Goal: Task Accomplishment & Management: Use online tool/utility

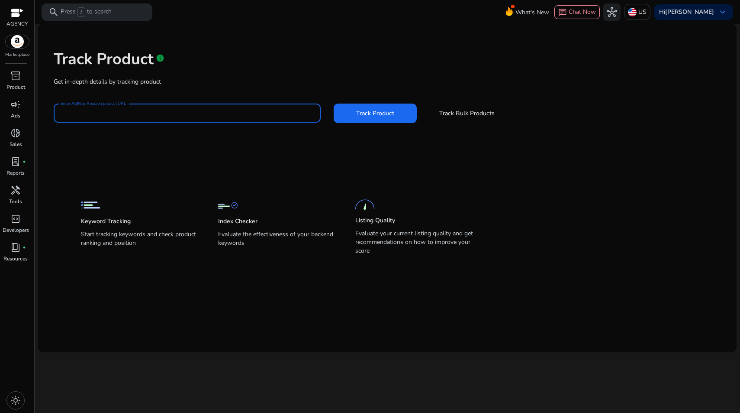
click at [234, 110] on input "Enter ASIN or Amazon product URL" at bounding box center [187, 113] width 253 height 10
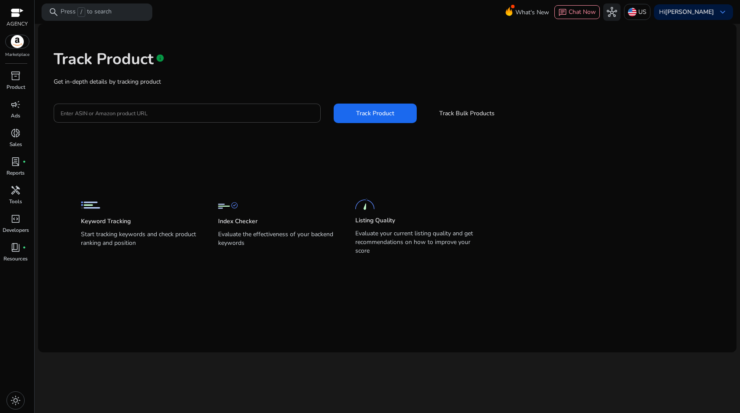
click at [158, 163] on app-static-section-before-action "Keyword Tracking Start tracking keywords and check product ranking and position…" at bounding box center [381, 210] width 600 height 96
click at [480, 117] on span at bounding box center [467, 113] width 83 height 21
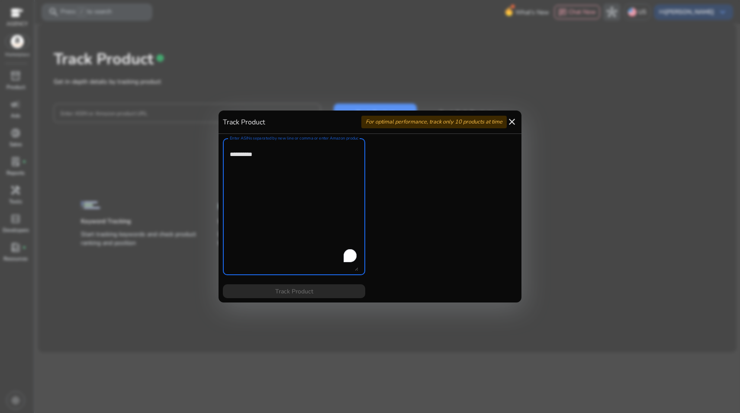
click at [287, 205] on textarea "Enter ASINs separated by new line or comma or enter Amazon product page URL" at bounding box center [294, 206] width 129 height 128
paste textarea "**********"
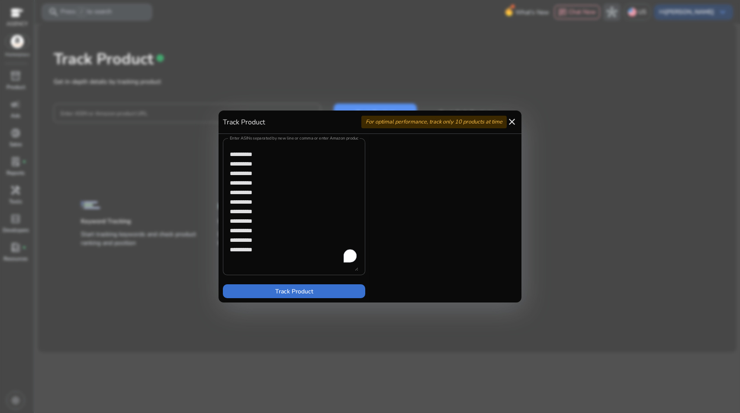
click at [297, 288] on span "Track Product" at bounding box center [294, 291] width 38 height 9
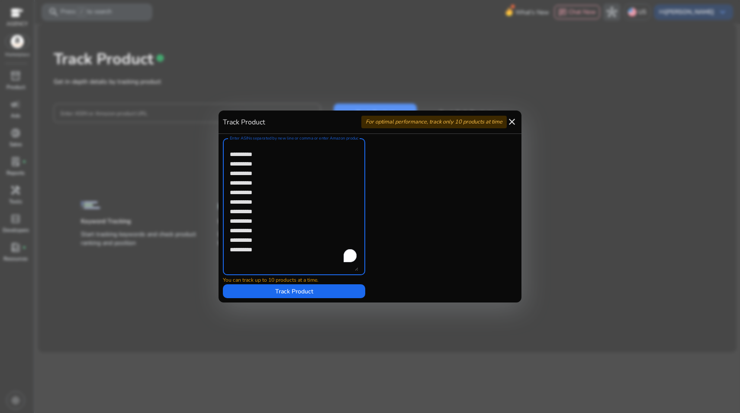
drag, startPoint x: 284, startPoint y: 252, endPoint x: 223, endPoint y: 252, distance: 60.6
click at [223, 252] on div "Enter ASINs separated by new line or comma or enter Amazon product page URL" at bounding box center [294, 206] width 142 height 137
click at [269, 288] on span at bounding box center [294, 291] width 142 height 21
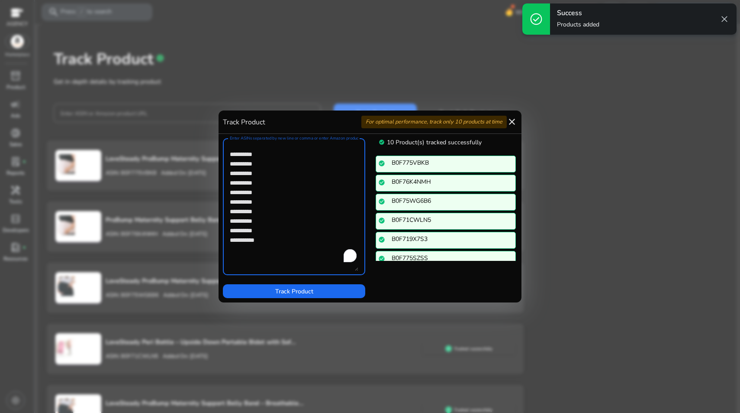
drag, startPoint x: 307, startPoint y: 214, endPoint x: 304, endPoint y: 219, distance: 5.5
click at [308, 215] on textarea "Enter ASINs separated by new line or comma or enter Amazon product page URL" at bounding box center [294, 206] width 129 height 128
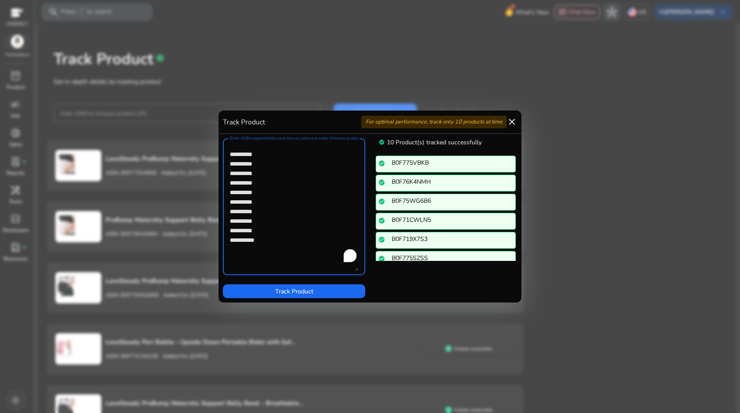
drag, startPoint x: 285, startPoint y: 239, endPoint x: 226, endPoint y: 141, distance: 114.6
click at [226, 141] on div "Enter ASINs separated by new line or comma or enter Amazon product page URL" at bounding box center [294, 206] width 142 height 137
paste textarea "To enrich screen reader interactions, please activate Accessibility in Grammarl…"
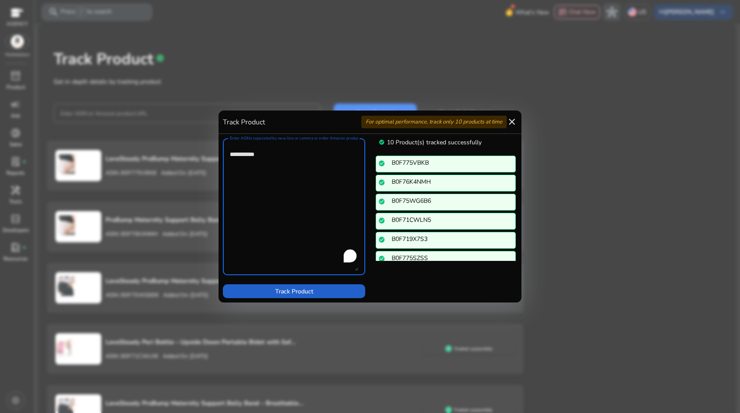
type textarea "**********"
click at [283, 288] on span "Track Product" at bounding box center [294, 291] width 38 height 9
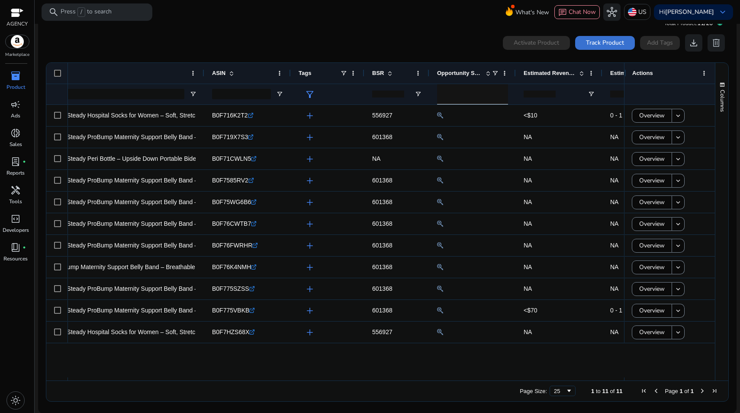
click at [603, 45] on span "Track Product" at bounding box center [605, 42] width 38 height 9
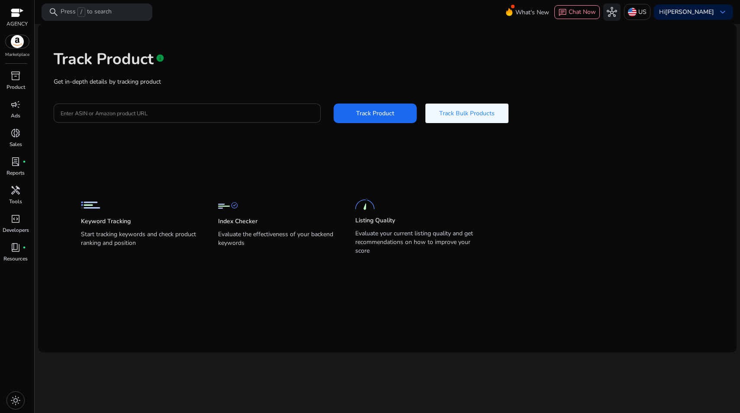
click at [251, 117] on div at bounding box center [187, 112] width 253 height 19
click at [452, 112] on span "Track Bulk Products" at bounding box center [466, 113] width 55 height 9
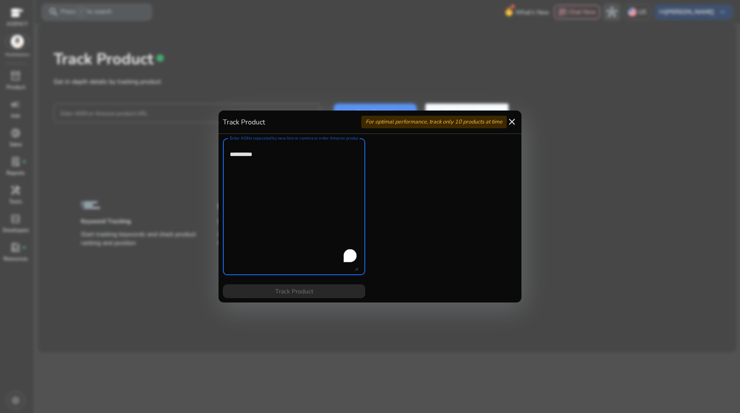
paste textarea "**********"
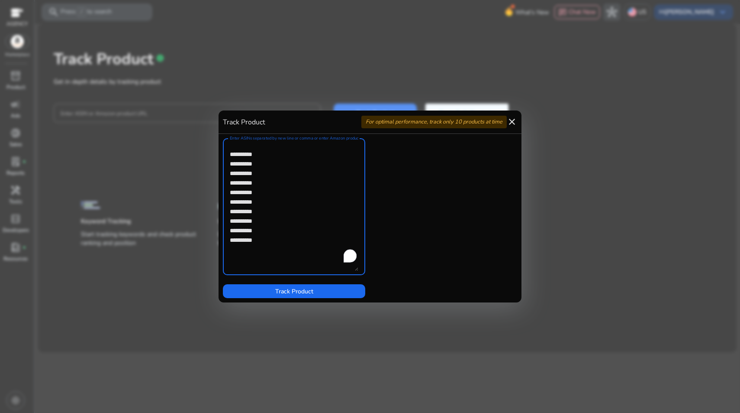
click at [298, 291] on span "Track Product" at bounding box center [294, 291] width 38 height 9
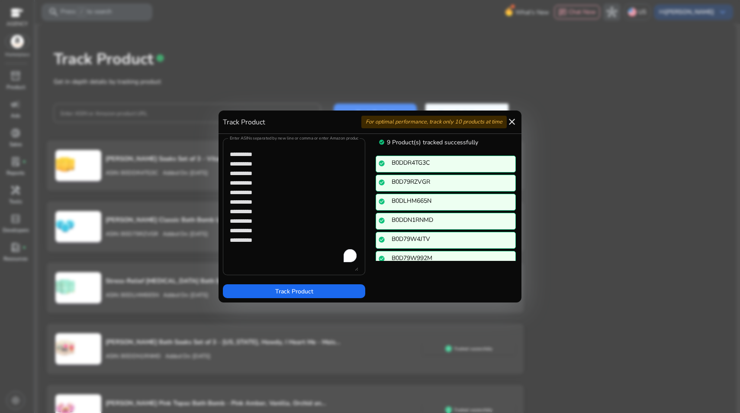
click at [277, 241] on textarea "Enter ASINs separated by new line or comma or enter Amazon product page URL" at bounding box center [294, 206] width 129 height 128
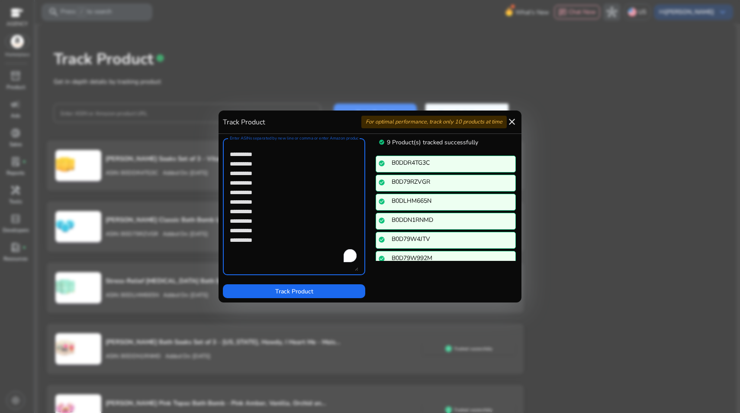
drag, startPoint x: 278, startPoint y: 244, endPoint x: 225, endPoint y: 123, distance: 132.6
click at [225, 123] on div "Track Product For optimal performance, track only 10 products at time close Ent…" at bounding box center [370, 206] width 303 height 192
paste textarea "To enrich screen reader interactions, please activate Accessibility in Grammarl…"
type textarea "**********"
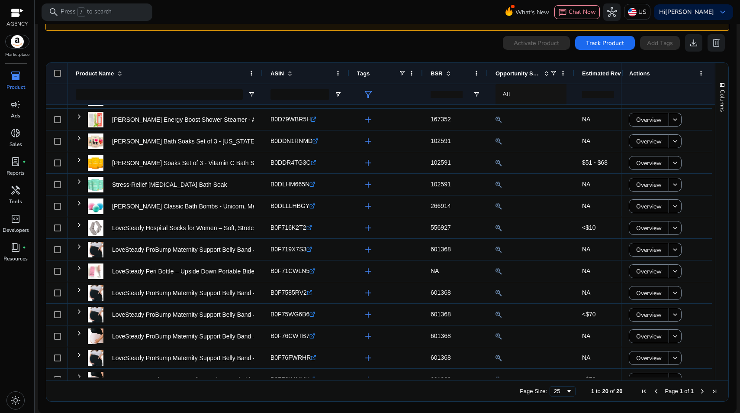
scroll to position [4, 0]
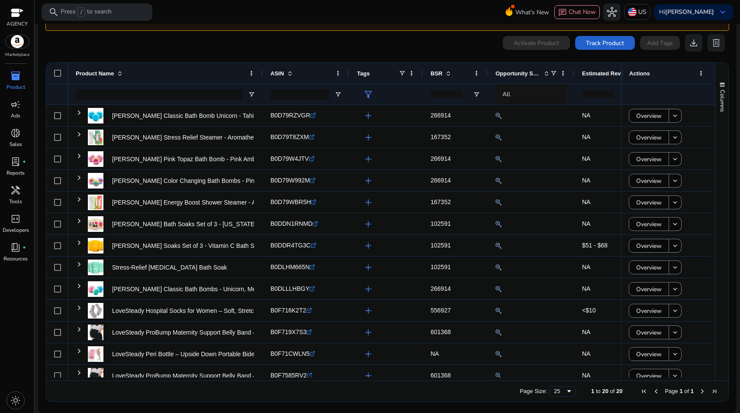
click at [610, 46] on span "Track Product" at bounding box center [605, 43] width 38 height 9
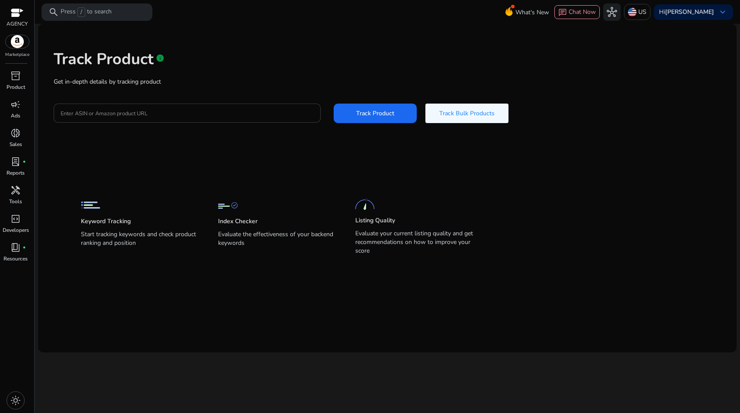
click at [261, 113] on input "Enter ASIN or Amazon product URL" at bounding box center [187, 113] width 253 height 10
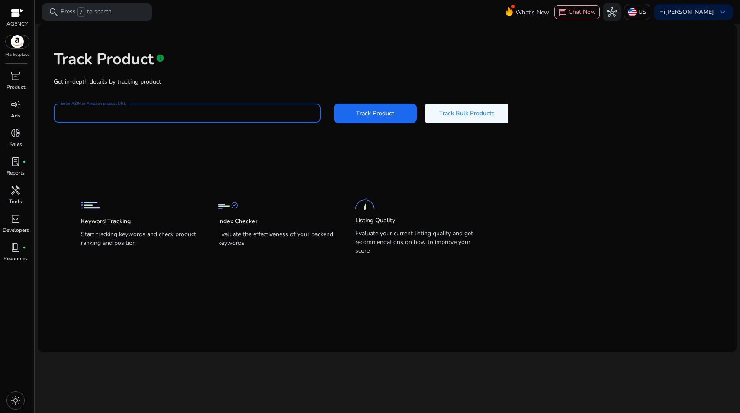
paste input "**********"
type input "**********"
click at [462, 114] on span "Track Bulk Products" at bounding box center [466, 113] width 55 height 9
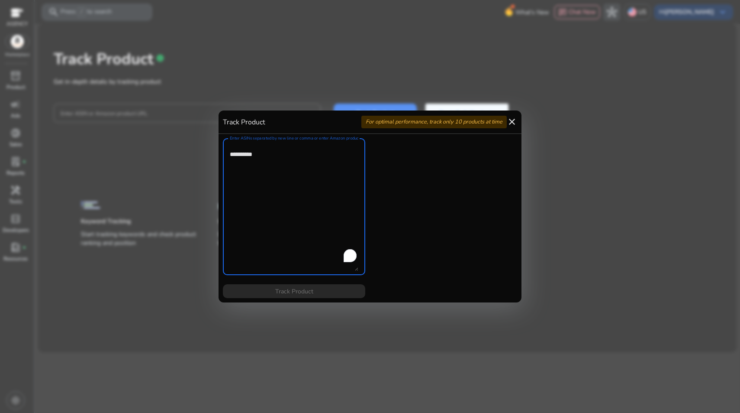
paste textarea "**********"
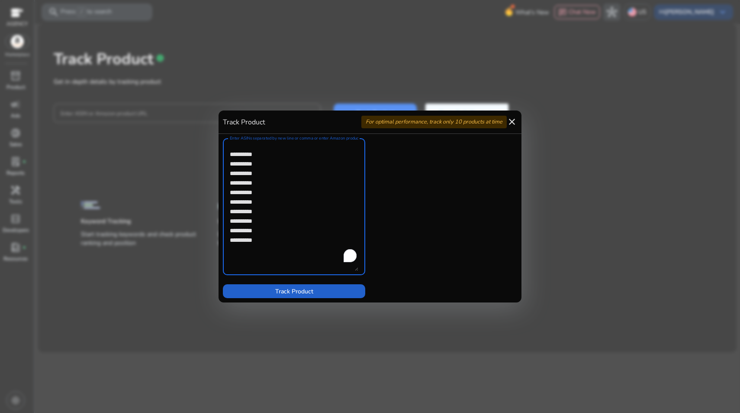
type textarea "**********"
click at [301, 290] on span "Track Product" at bounding box center [294, 291] width 38 height 9
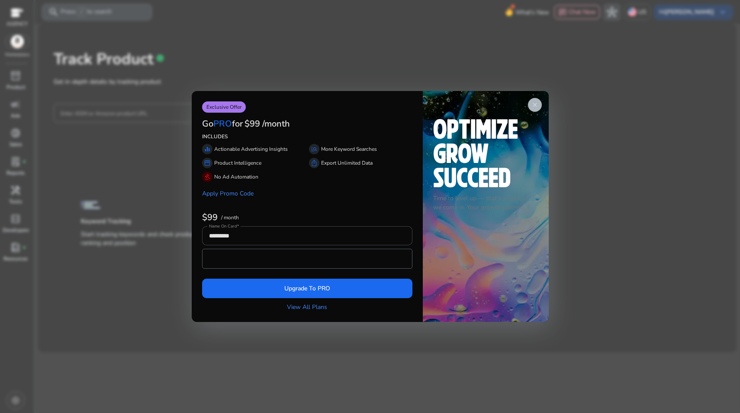
click at [535, 106] on span "close" at bounding box center [535, 104] width 7 height 7
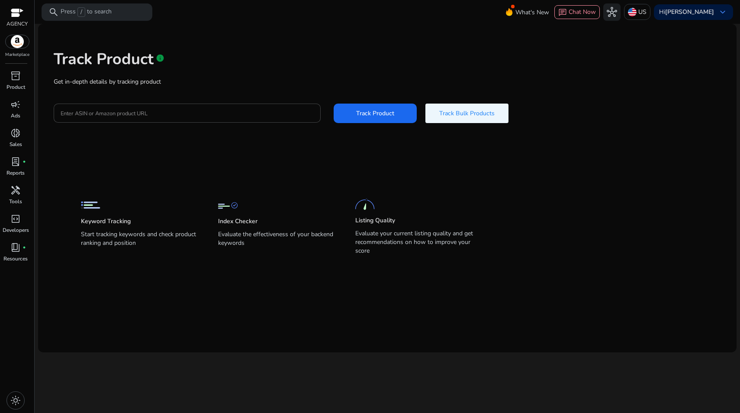
click at [451, 115] on span "Track Bulk Products" at bounding box center [466, 113] width 55 height 9
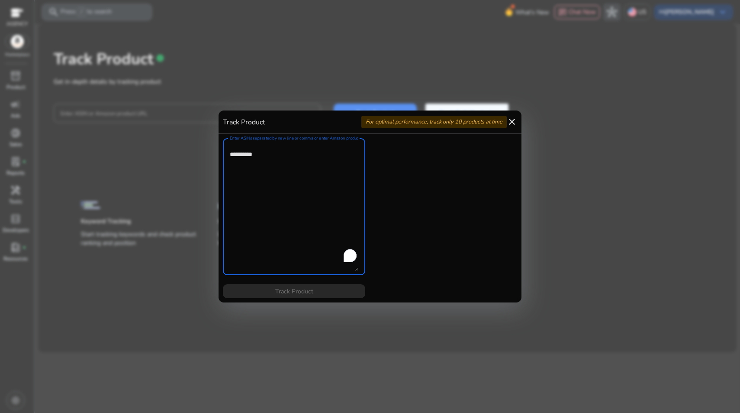
paste textarea "**********"
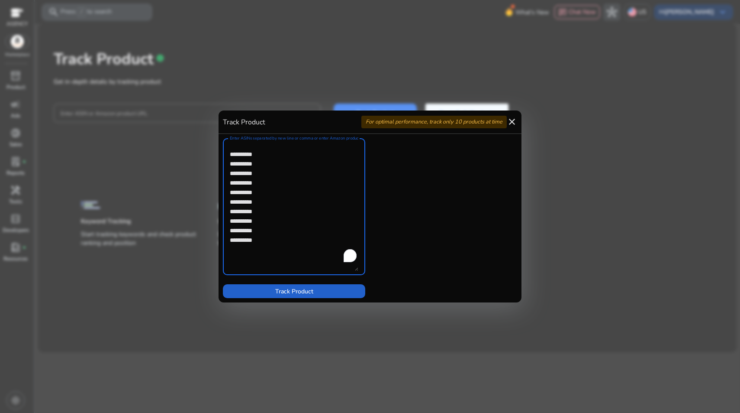
type textarea "**********"
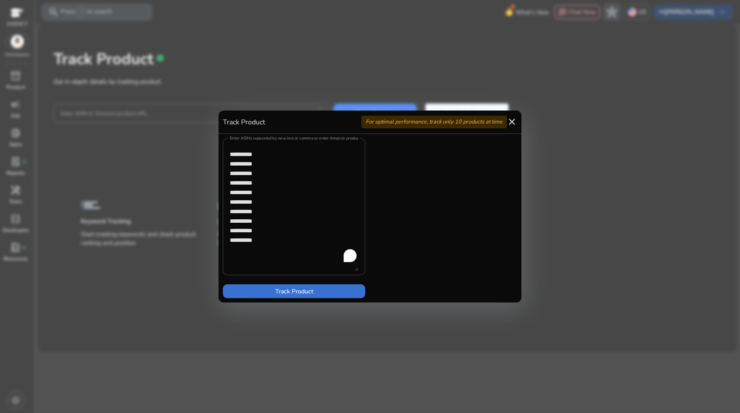
click at [323, 291] on span at bounding box center [294, 291] width 142 height 21
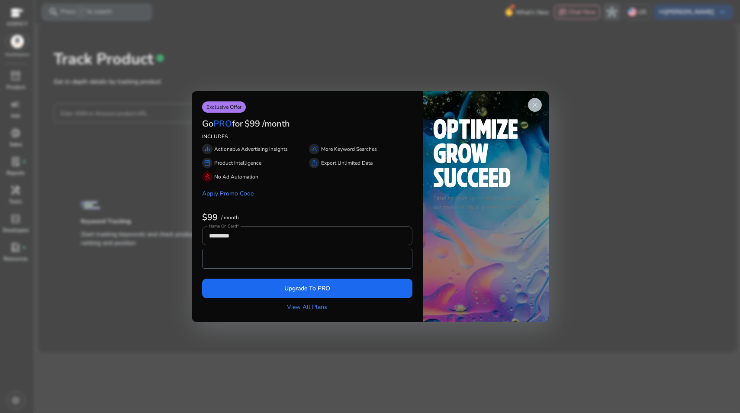
click at [532, 106] on span "close" at bounding box center [535, 104] width 7 height 7
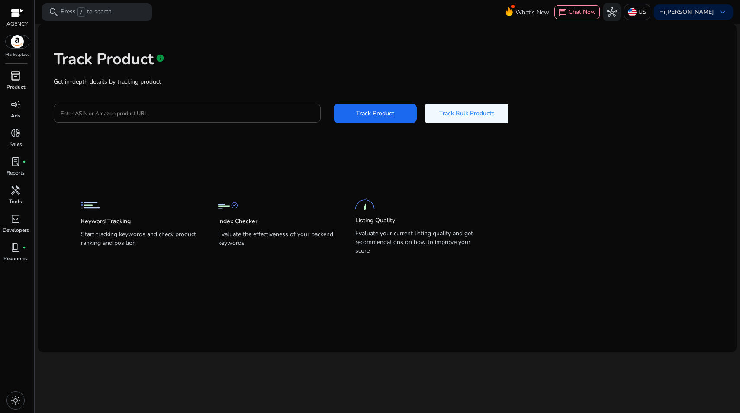
click at [15, 71] on span "inventory_2" at bounding box center [15, 76] width 10 height 10
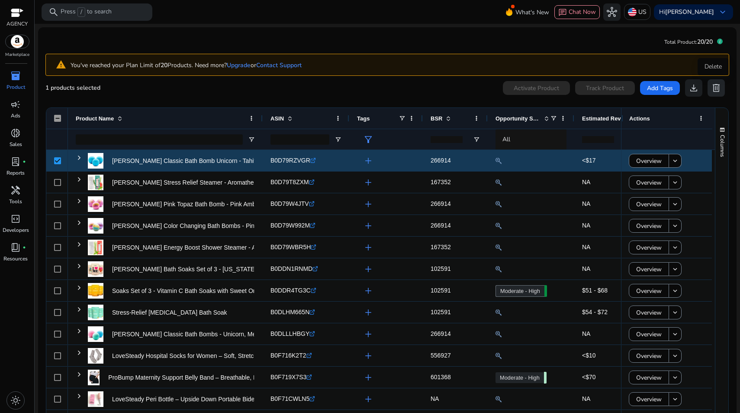
click at [720, 90] on button "delete" at bounding box center [716, 87] width 17 height 17
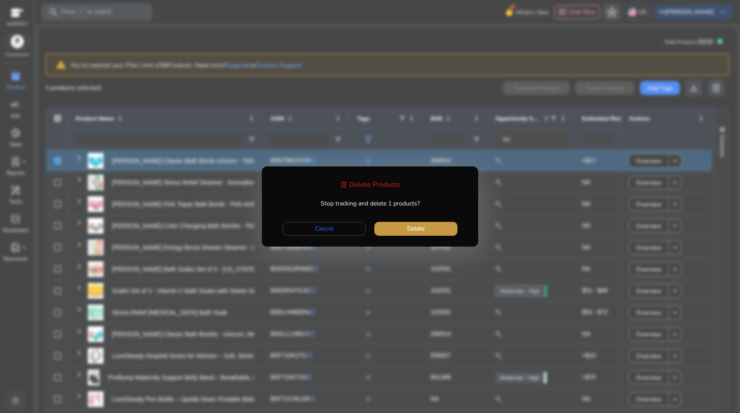
click at [435, 229] on span "button" at bounding box center [415, 228] width 83 height 21
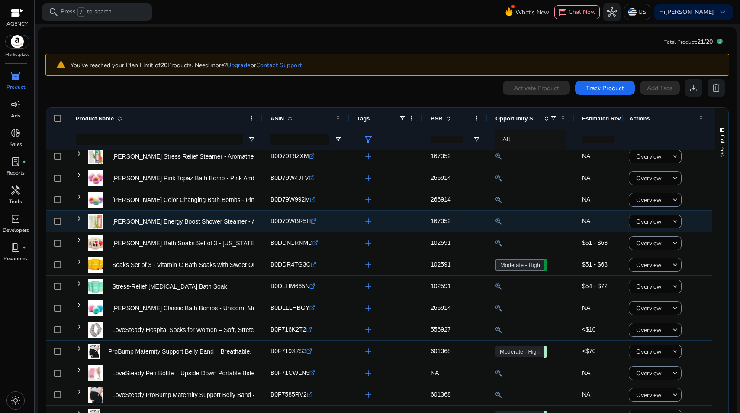
scroll to position [5, 0]
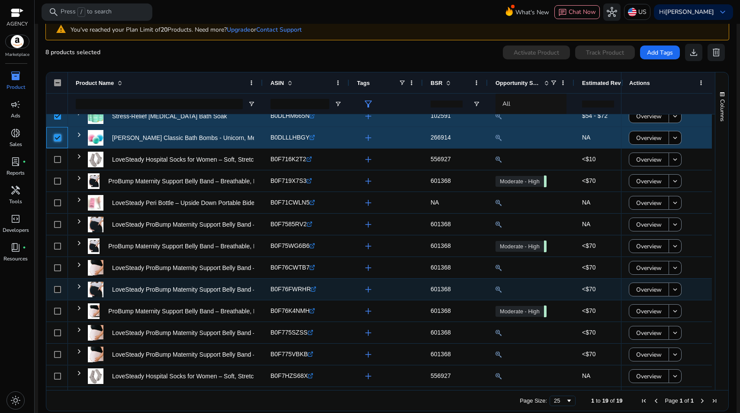
scroll to position [45, 0]
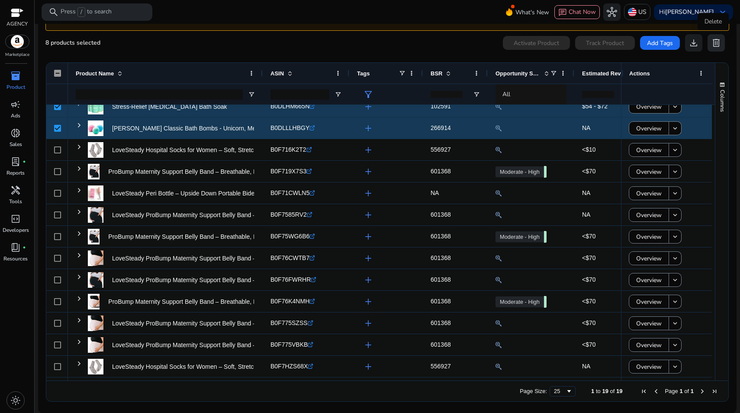
click at [715, 42] on span "delete" at bounding box center [716, 43] width 10 height 10
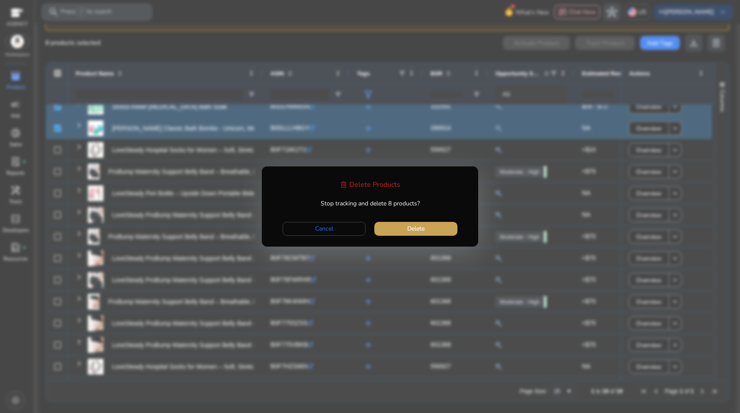
click at [428, 226] on span "button" at bounding box center [415, 228] width 83 height 21
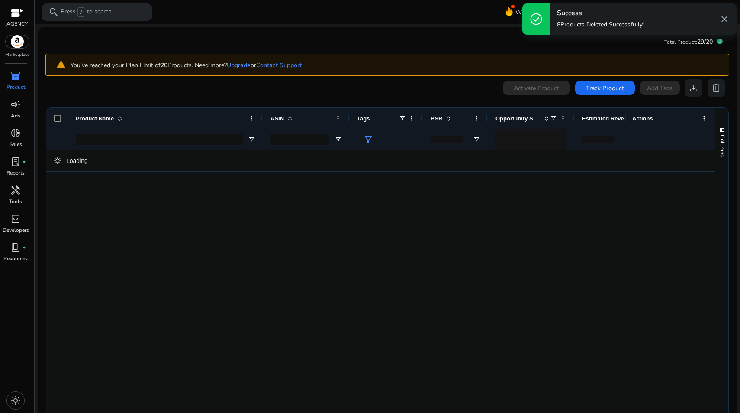
scroll to position [0, 0]
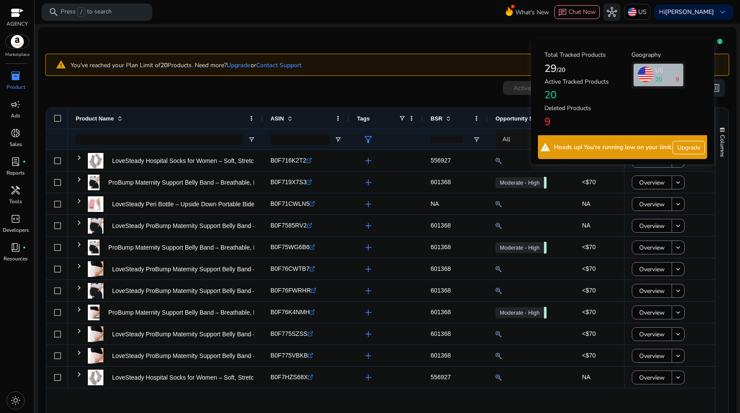
click at [717, 41] on icon at bounding box center [720, 42] width 6 height 6
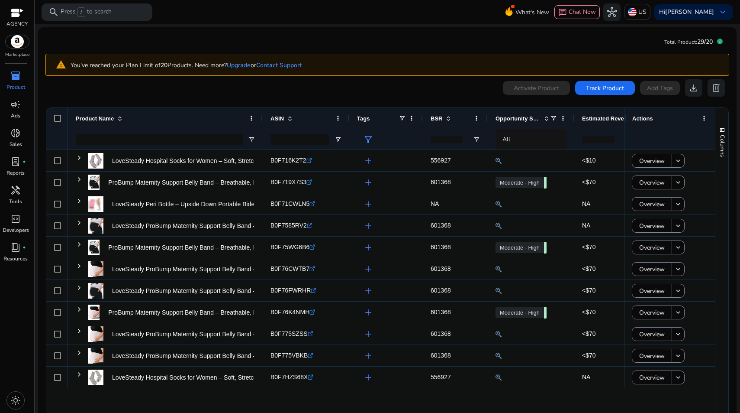
click at [429, 35] on mat-card "Total Product: 29/20 warning You've reached your Plan Limit of 20 Products. Nee…" at bounding box center [387, 242] width 699 height 431
click at [591, 84] on span "Track Product" at bounding box center [605, 88] width 38 height 9
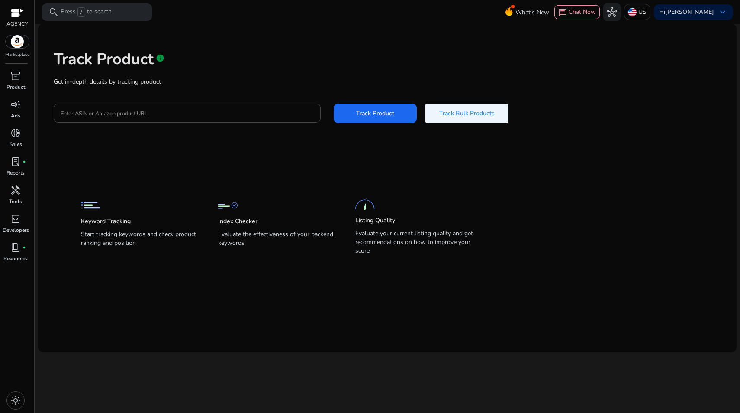
click at [459, 116] on span "Track Bulk Products" at bounding box center [466, 113] width 55 height 9
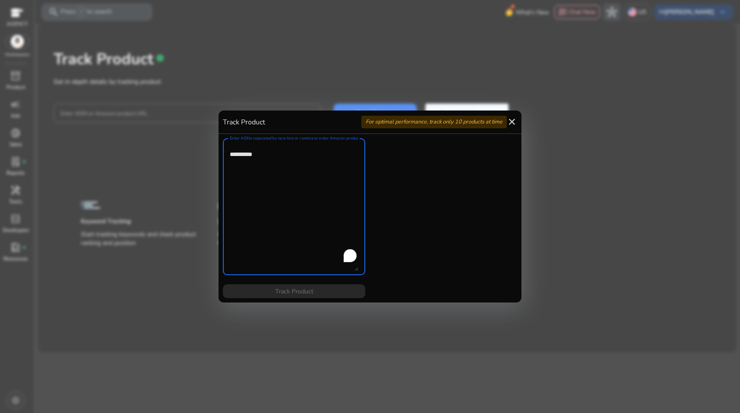
paste textarea "**********"
type textarea "**********"
click at [296, 293] on span "Track Product" at bounding box center [294, 291] width 38 height 9
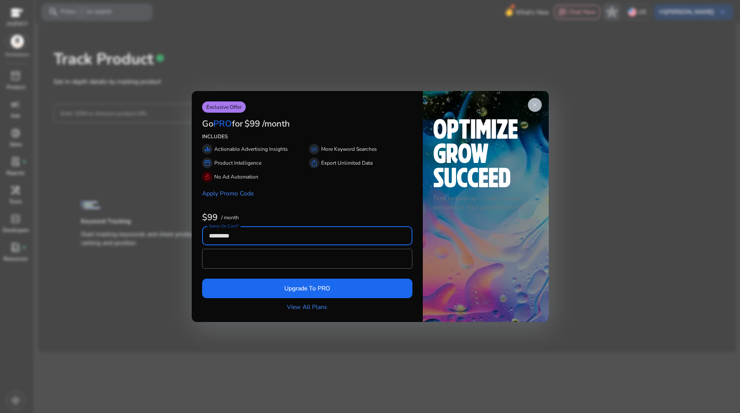
click at [535, 103] on span "close" at bounding box center [535, 104] width 7 height 7
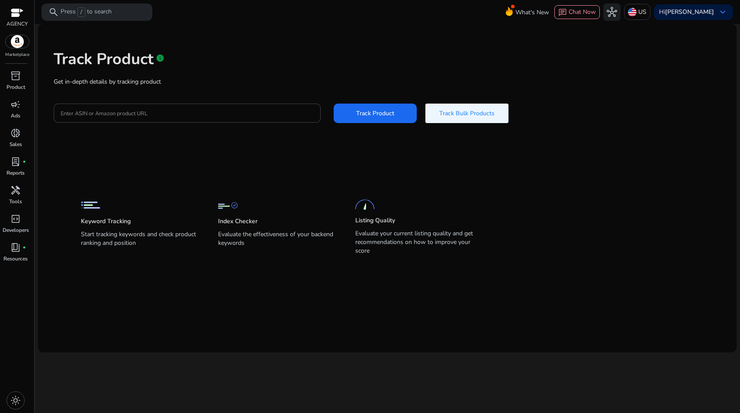
click at [460, 114] on span "Track Bulk Products" at bounding box center [466, 113] width 55 height 9
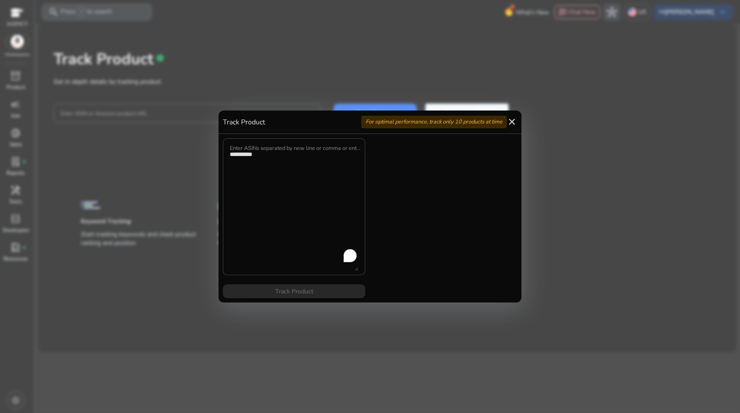
click at [513, 121] on mat-icon "close" at bounding box center [512, 121] width 10 height 10
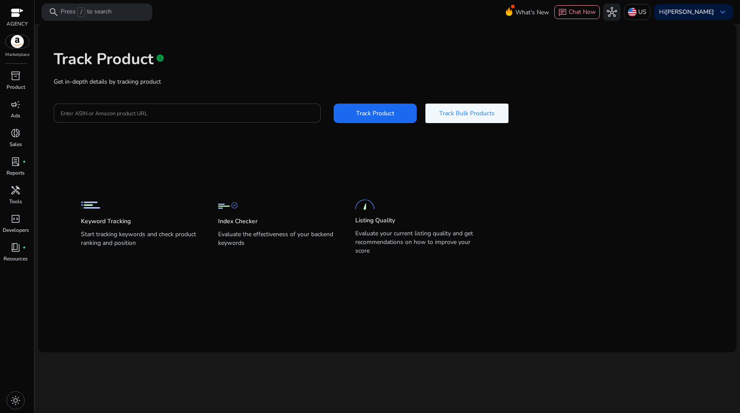
click at [11, 43] on img at bounding box center [17, 41] width 23 height 13
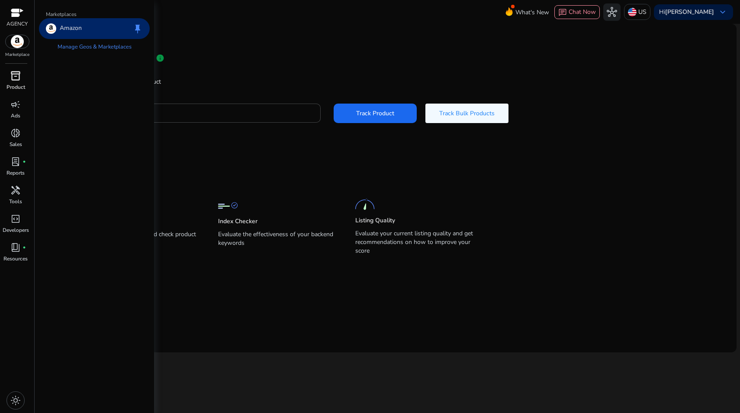
click at [18, 77] on span "inventory_2" at bounding box center [15, 76] width 10 height 10
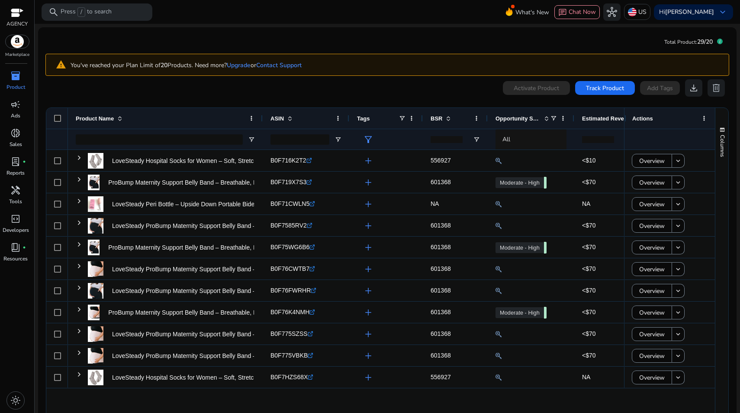
click at [717, 44] on div "Total Product: 29/20" at bounding box center [693, 41] width 58 height 15
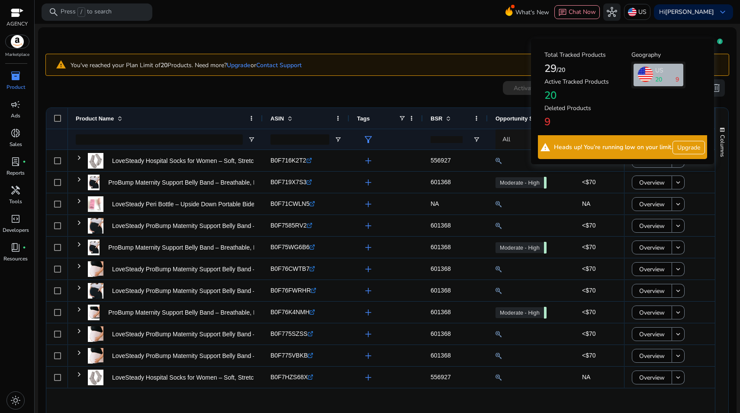
click at [717, 42] on icon at bounding box center [720, 42] width 6 height 6
click at [568, 110] on h4 "Deleted Products" at bounding box center [588, 108] width 87 height 7
click at [641, 71] on span at bounding box center [645, 74] width 15 height 15
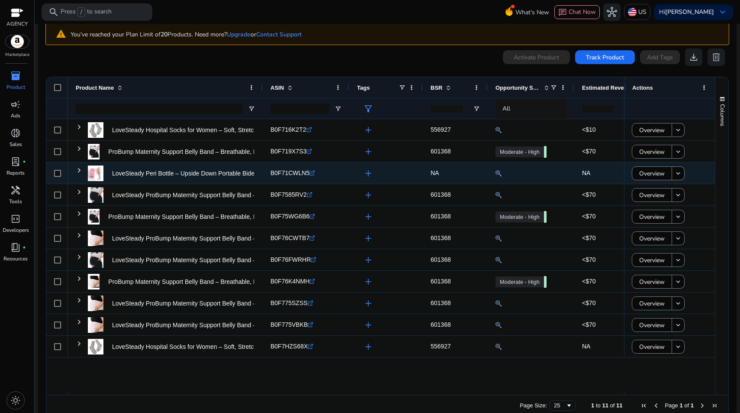
scroll to position [45, 0]
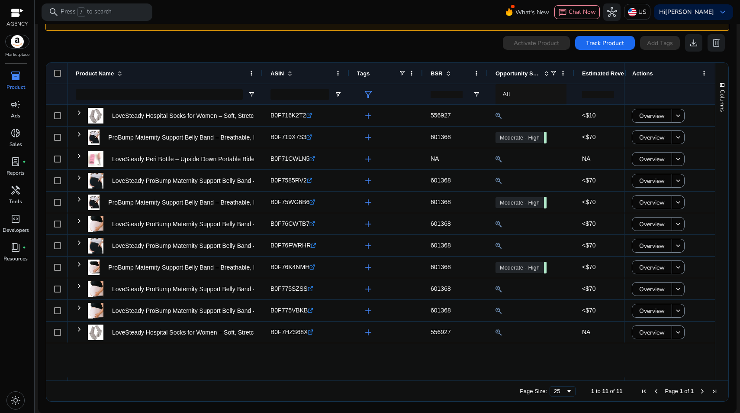
click at [602, 390] on span "11" at bounding box center [605, 390] width 6 height 6
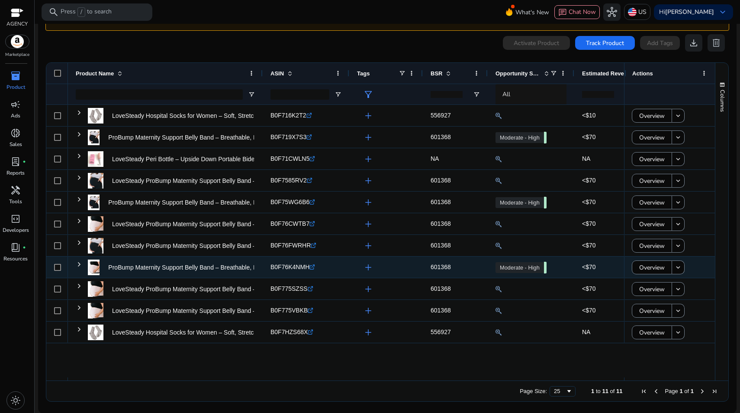
scroll to position [0, 0]
